Goal: Transaction & Acquisition: Book appointment/travel/reservation

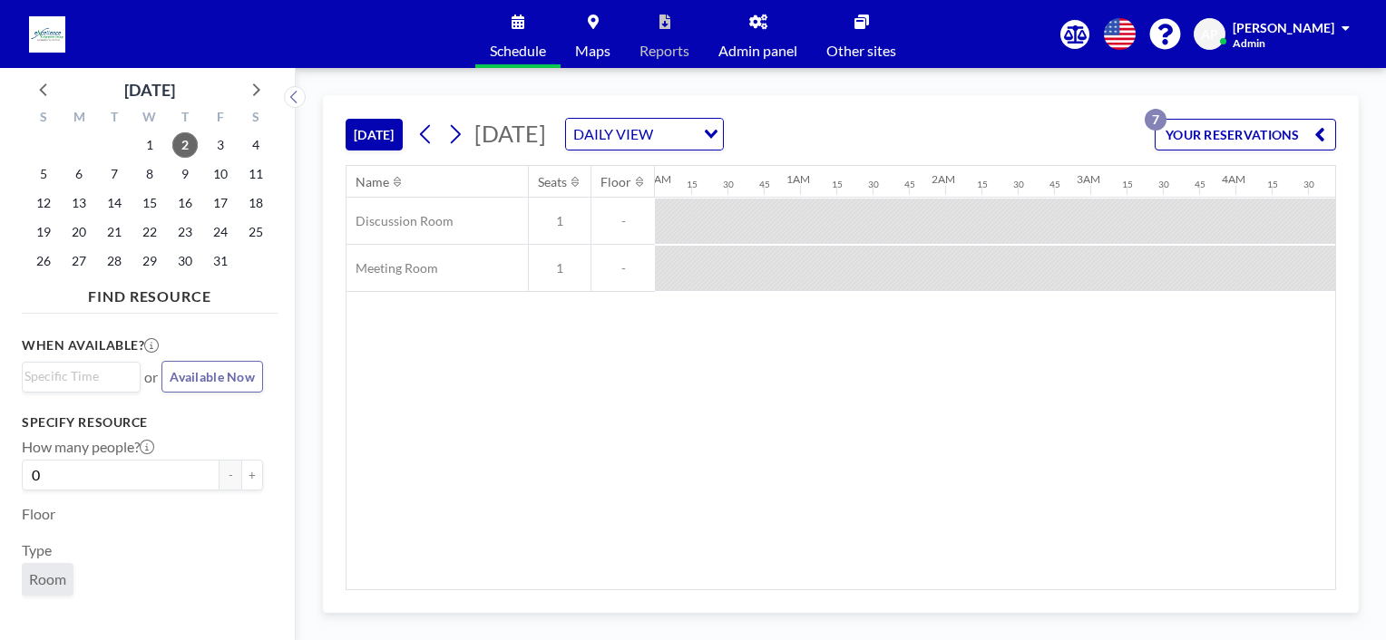
scroll to position [0, 2053]
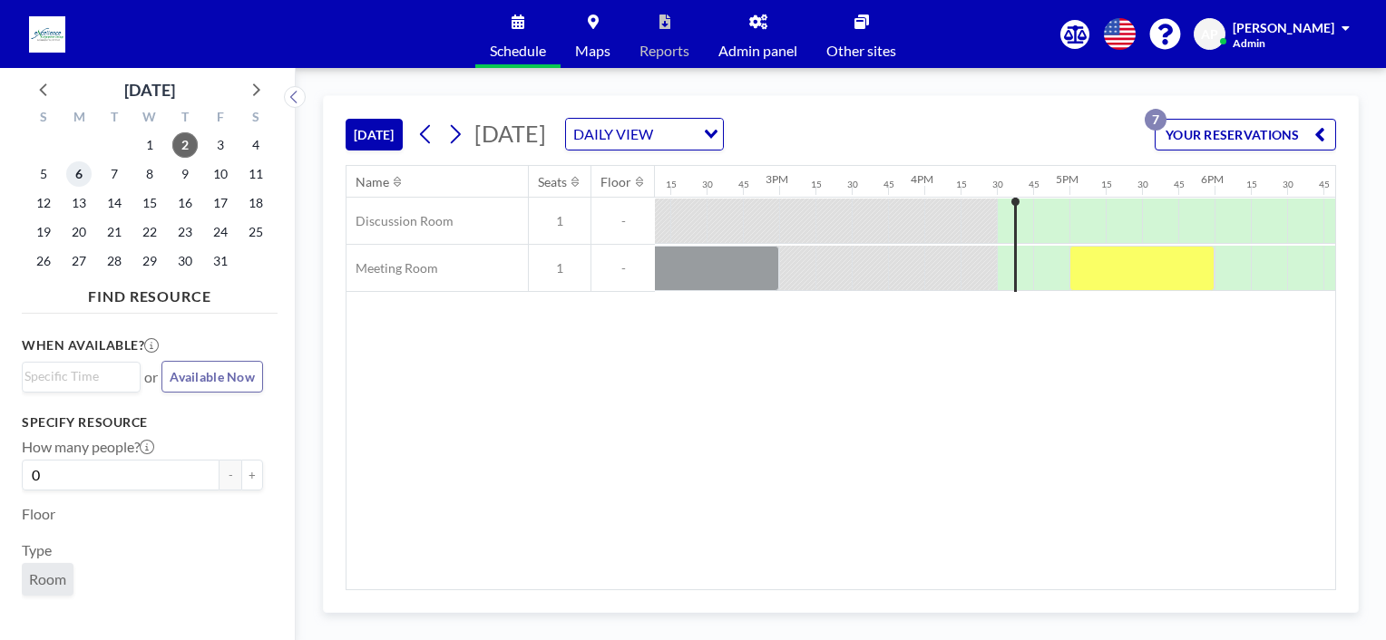
click at [74, 170] on span "6" at bounding box center [78, 173] width 25 height 25
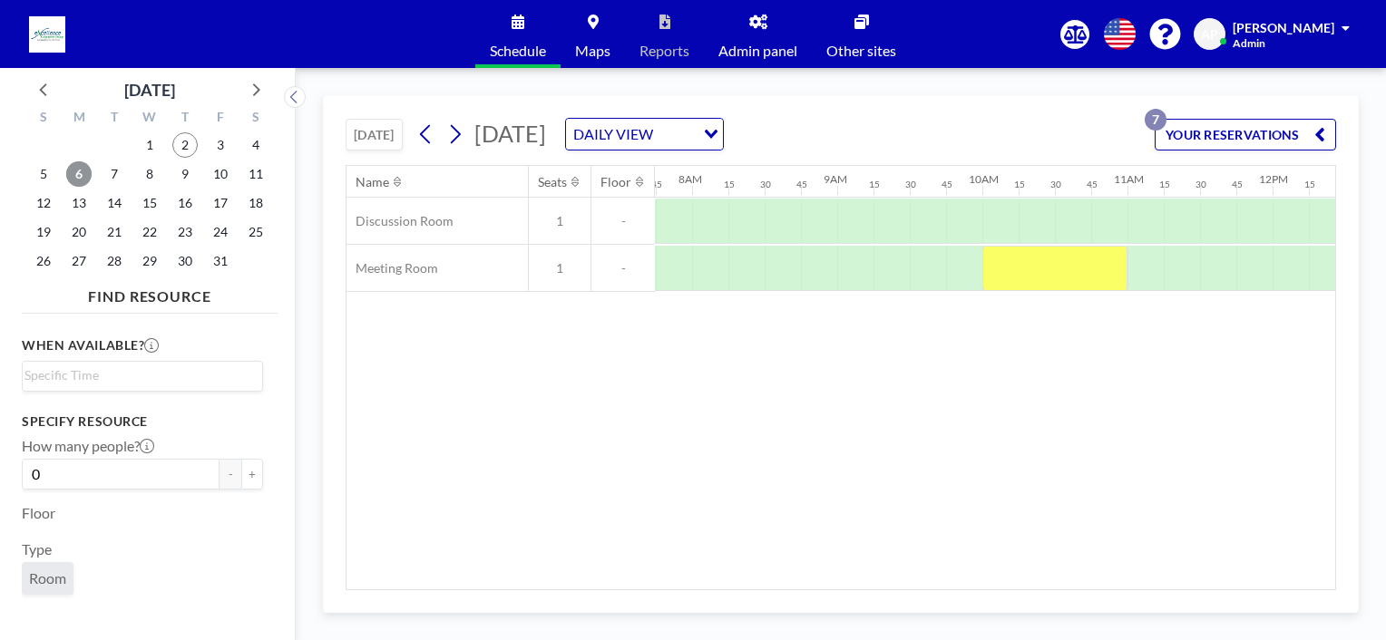
scroll to position [0, 1125]
click at [882, 280] on div at bounding box center [891, 268] width 36 height 45
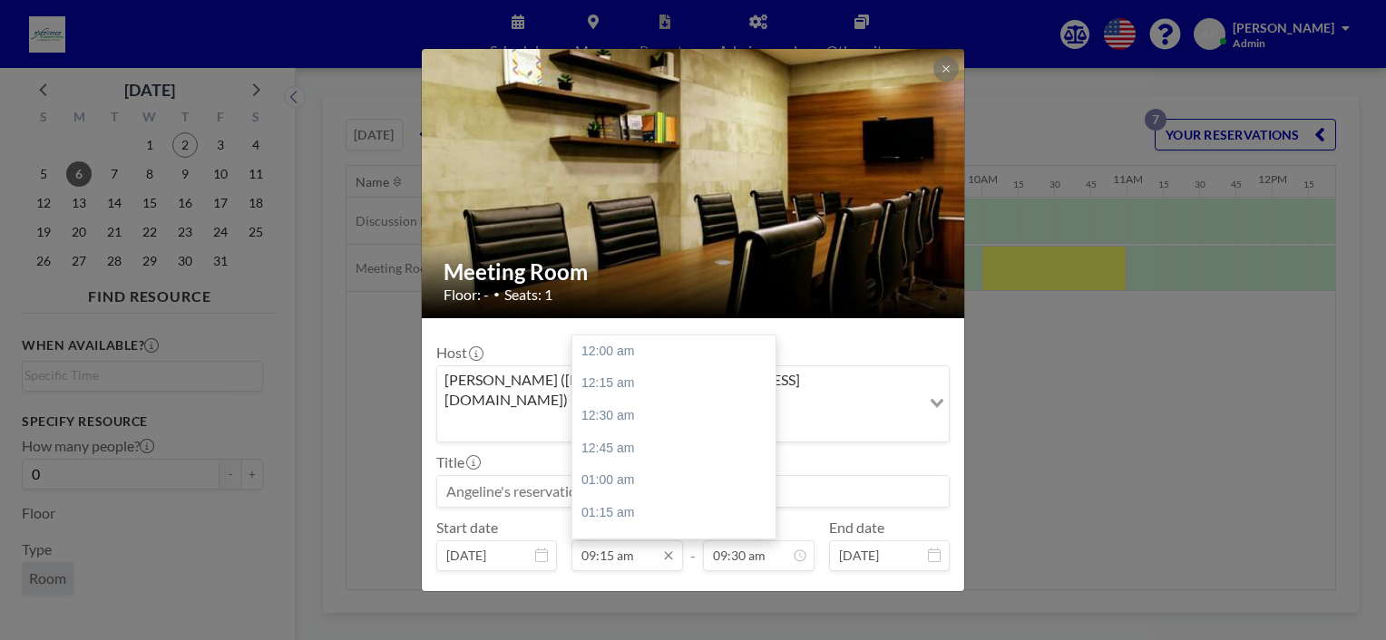
scroll to position [1194, 0]
click at [631, 541] on input "09:15 am" at bounding box center [628, 556] width 112 height 31
click at [624, 483] on div "04:00 pm" at bounding box center [678, 499] width 212 height 33
type input "04:00 pm"
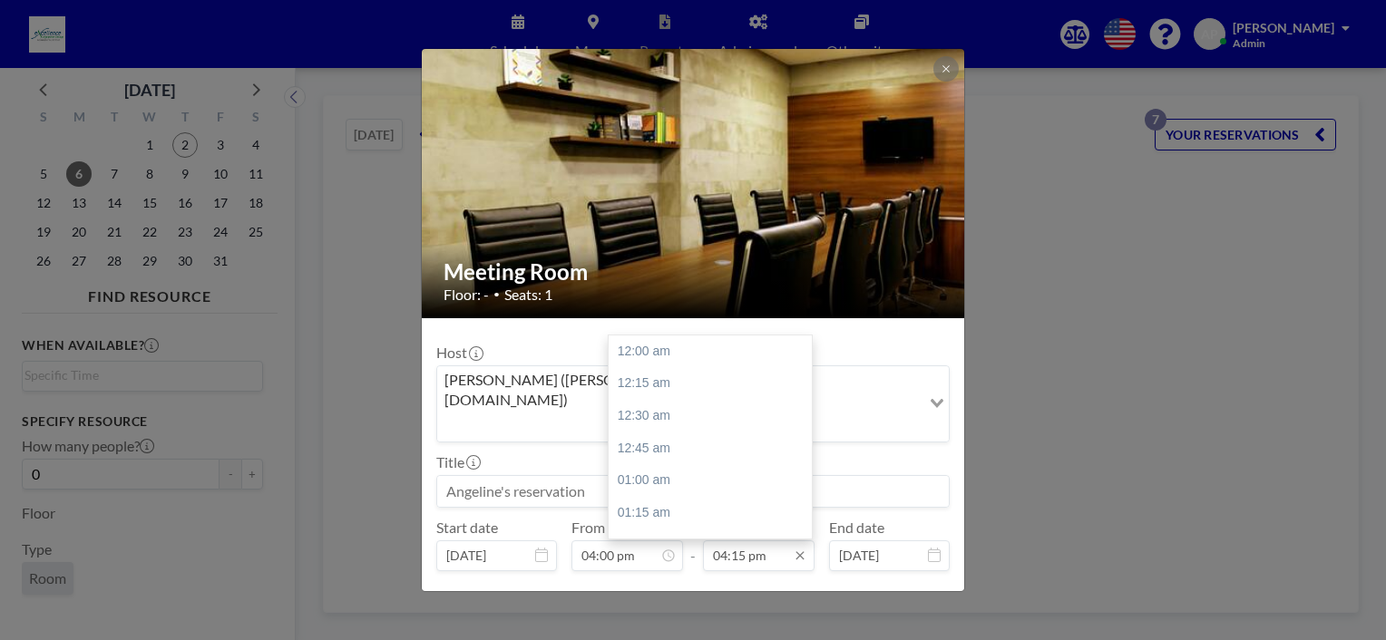
scroll to position [2099, 0]
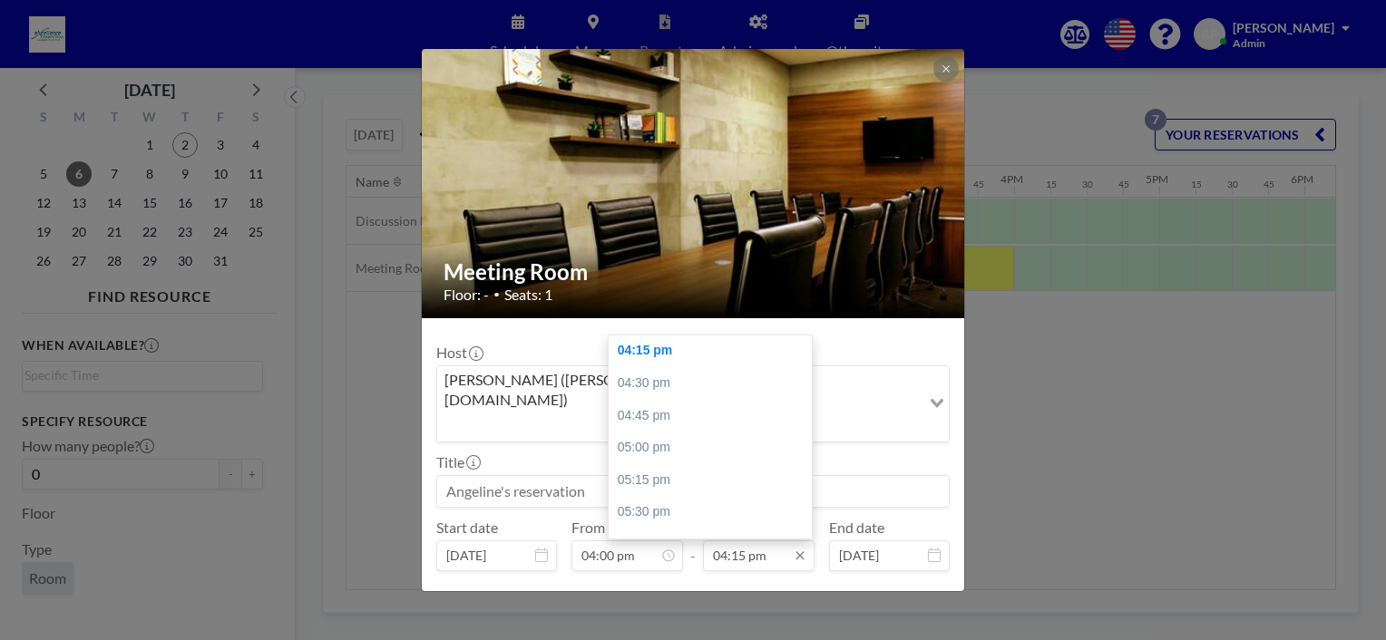
click at [715, 541] on input "04:15 pm" at bounding box center [759, 556] width 112 height 31
click at [656, 432] on div "05:00 pm" at bounding box center [715, 448] width 212 height 33
type input "05:00 pm"
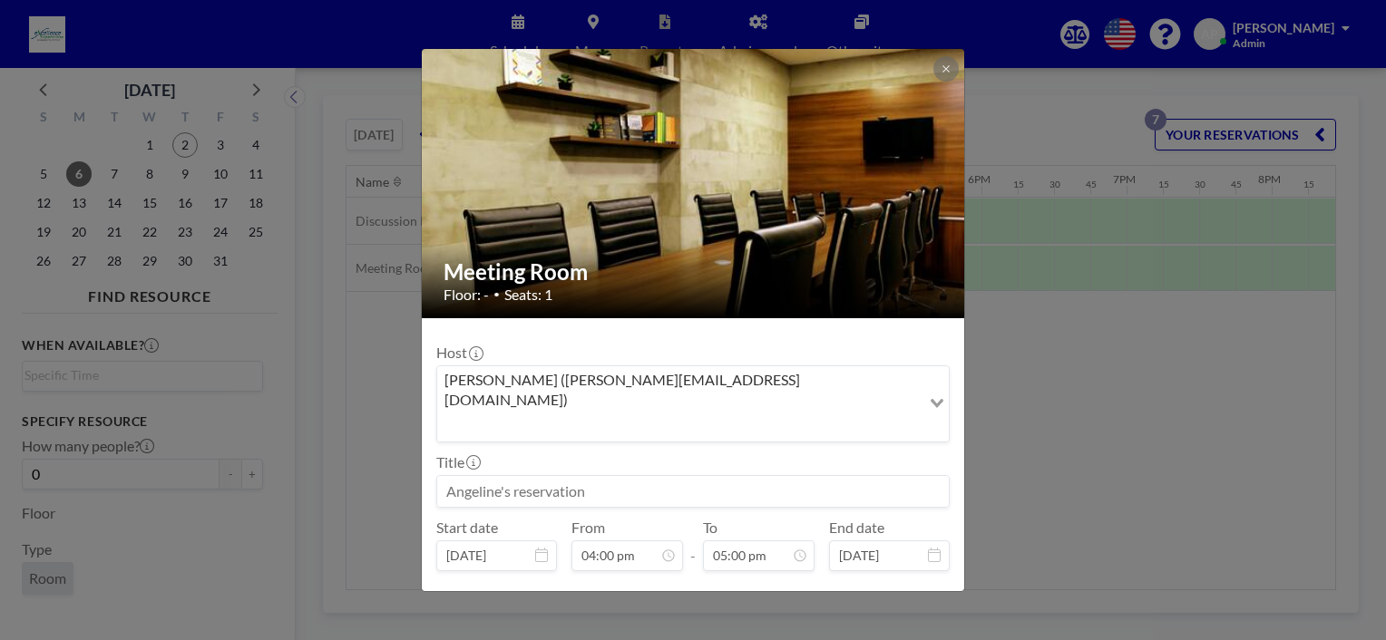
scroll to position [35, 0]
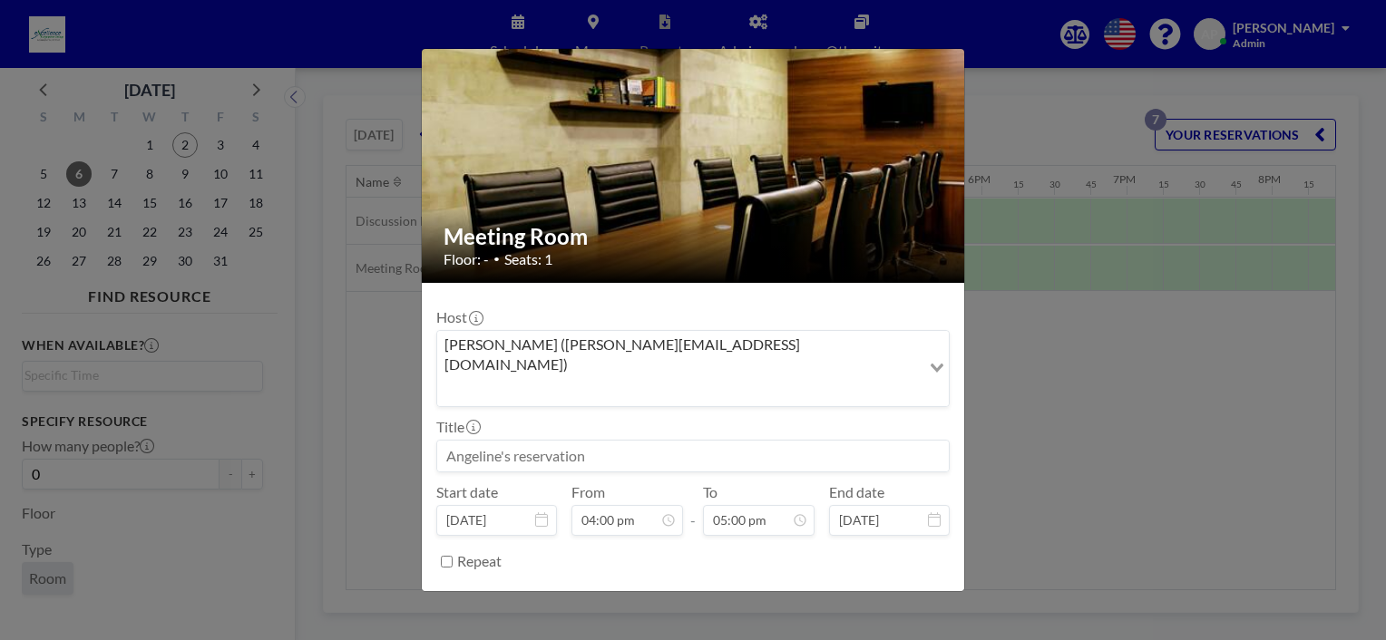
click at [877, 576] on form "Host [PERSON_NAME] ([PERSON_NAME][EMAIL_ADDRESS][DOMAIN_NAME]) Loading... Title…" at bounding box center [693, 460] width 543 height 355
click at [882, 591] on button "BOOK NOW" at bounding box center [904, 607] width 92 height 32
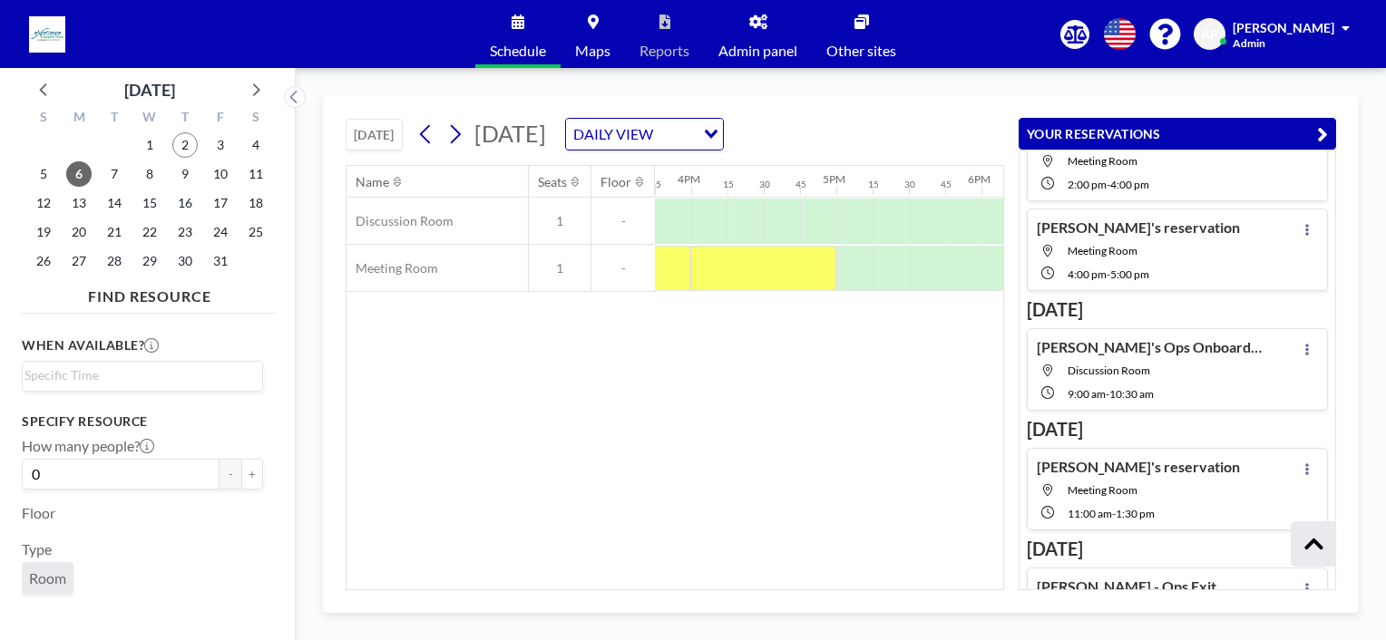
scroll to position [272, 0]
